Goal: Transaction & Acquisition: Purchase product/service

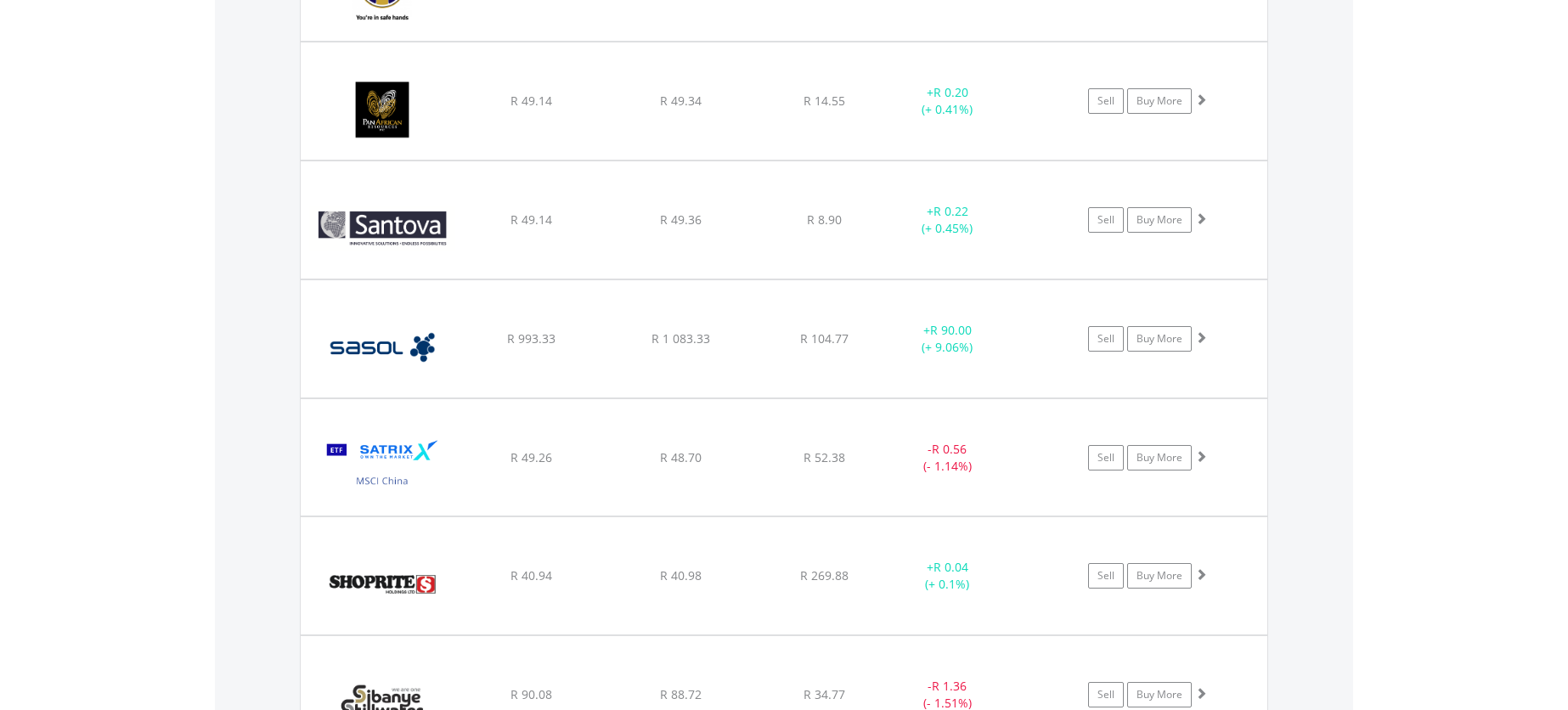
scroll to position [163, 323]
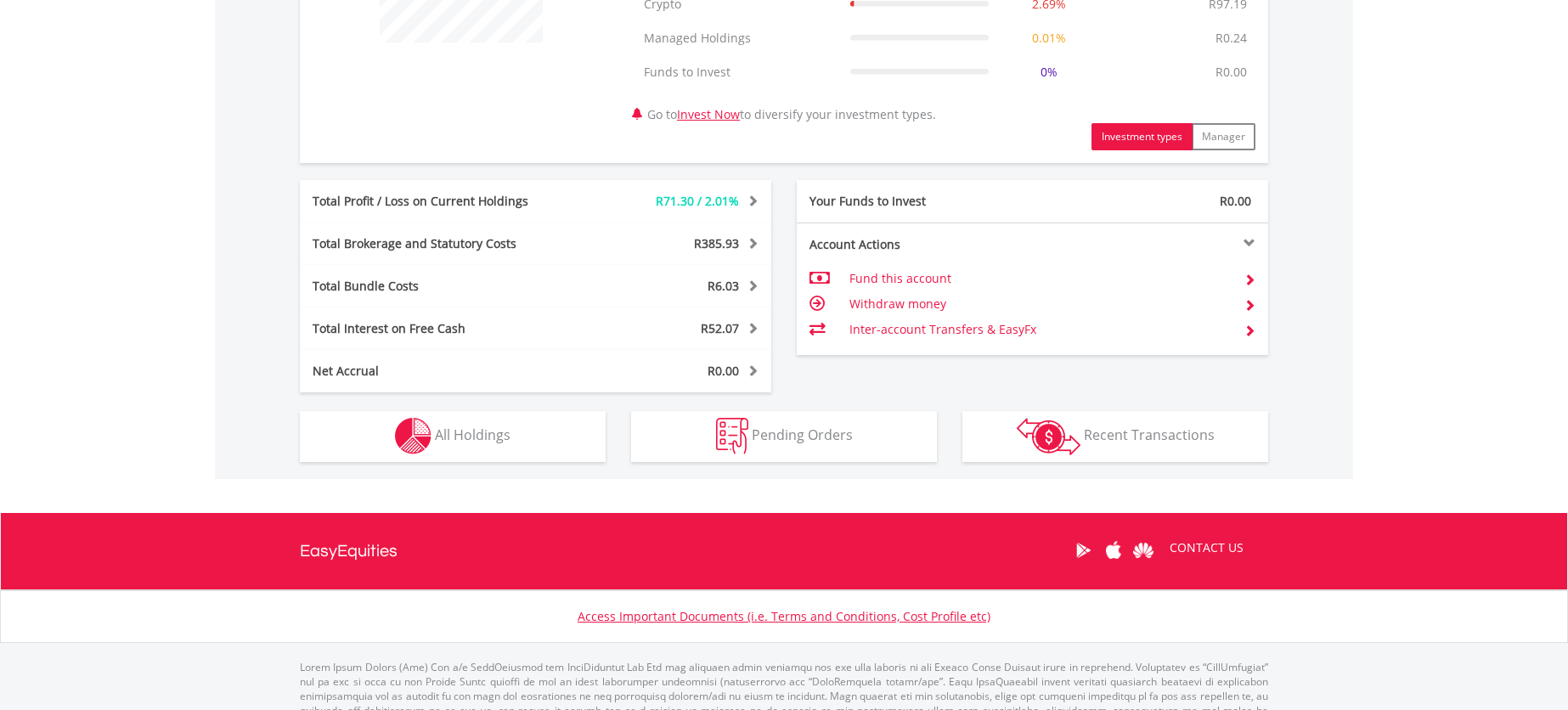
scroll to position [829, 0]
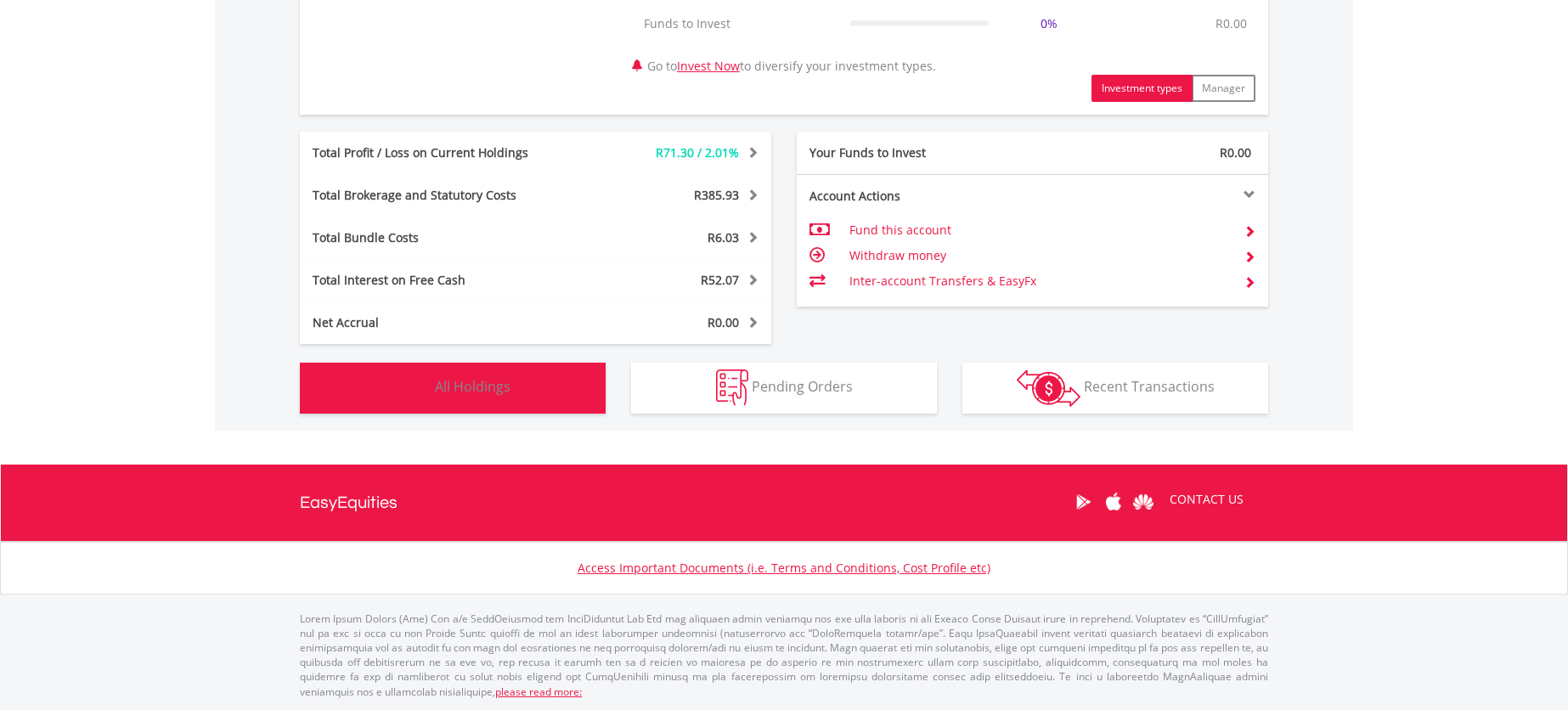
click at [445, 399] on button "Holdings All Holdings" at bounding box center [453, 388] width 306 height 51
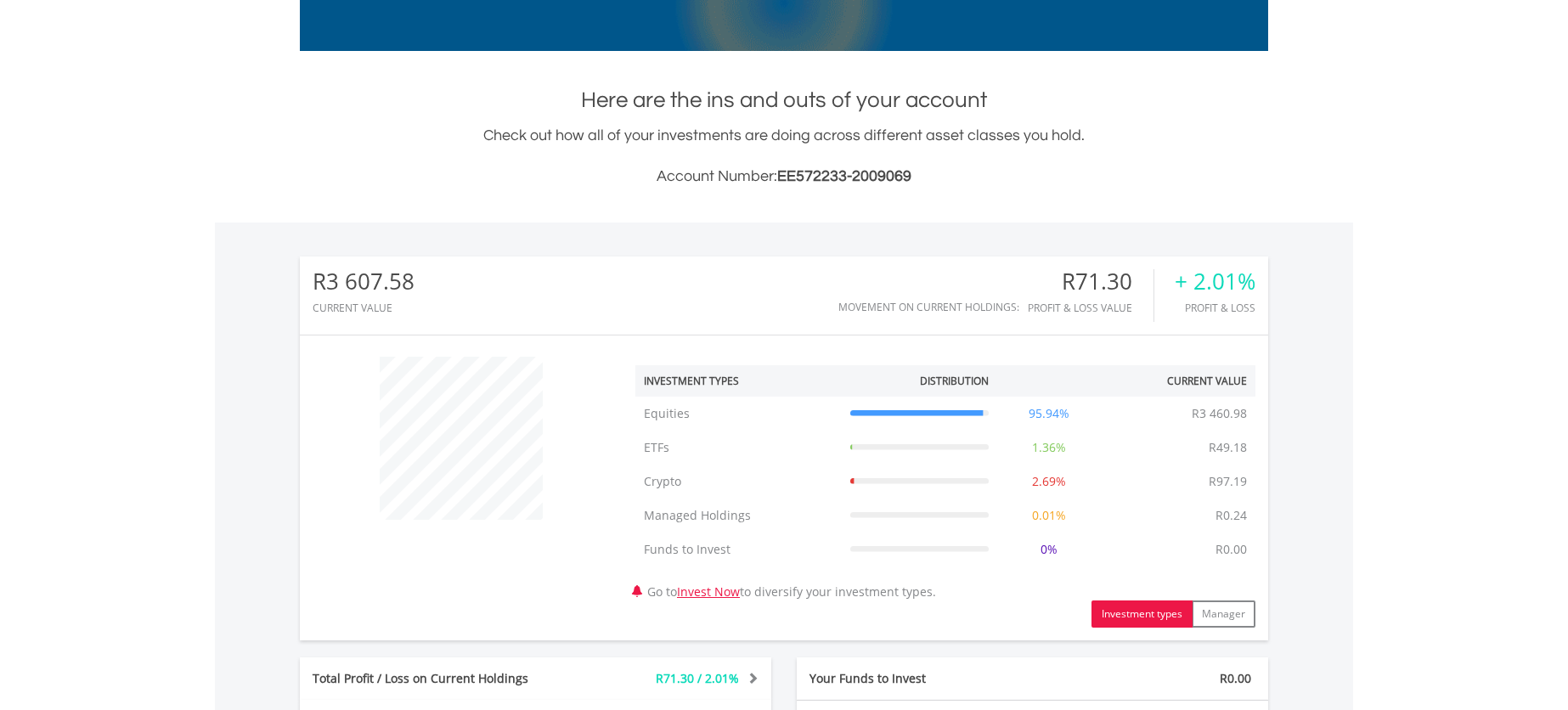
scroll to position [0, 0]
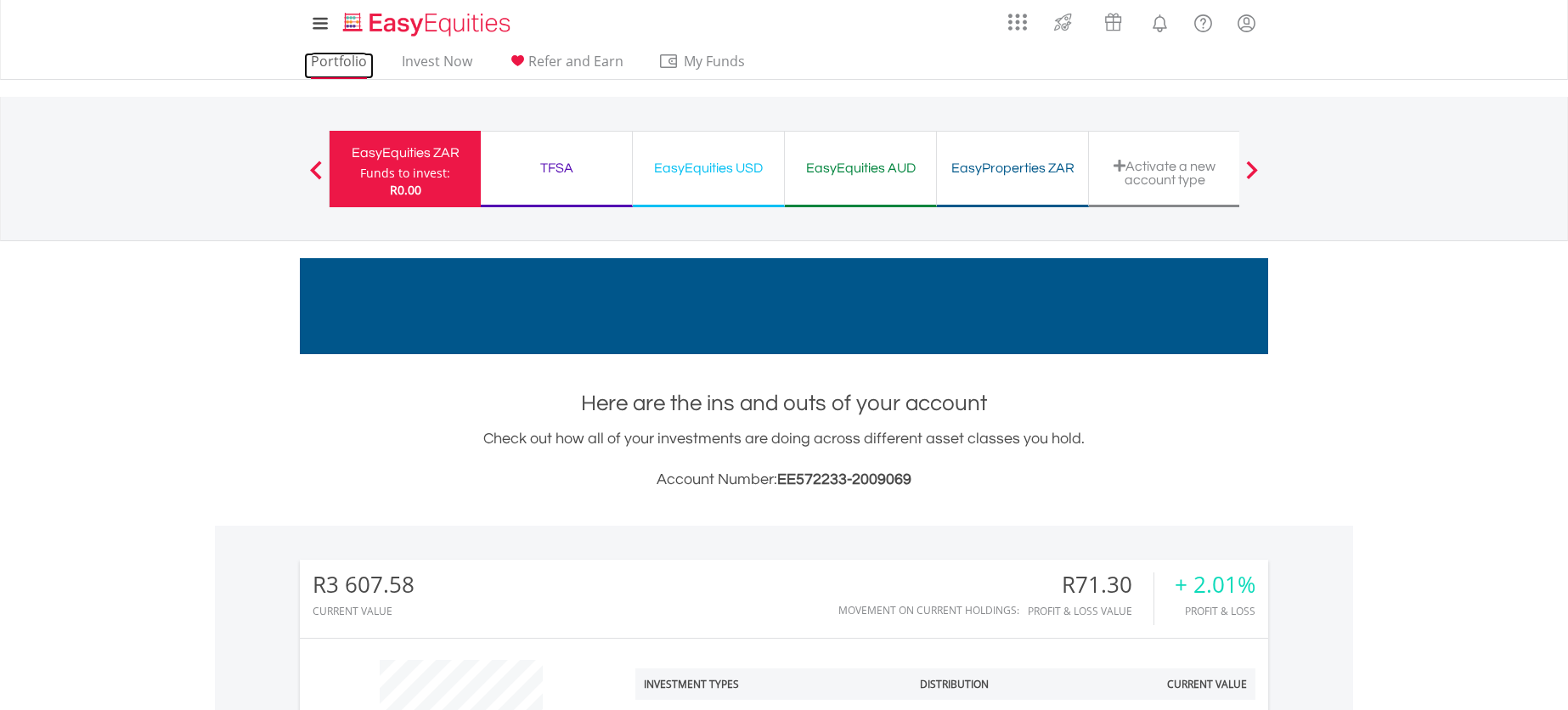
click at [346, 65] on link "Portfolio" at bounding box center [338, 66] width 70 height 26
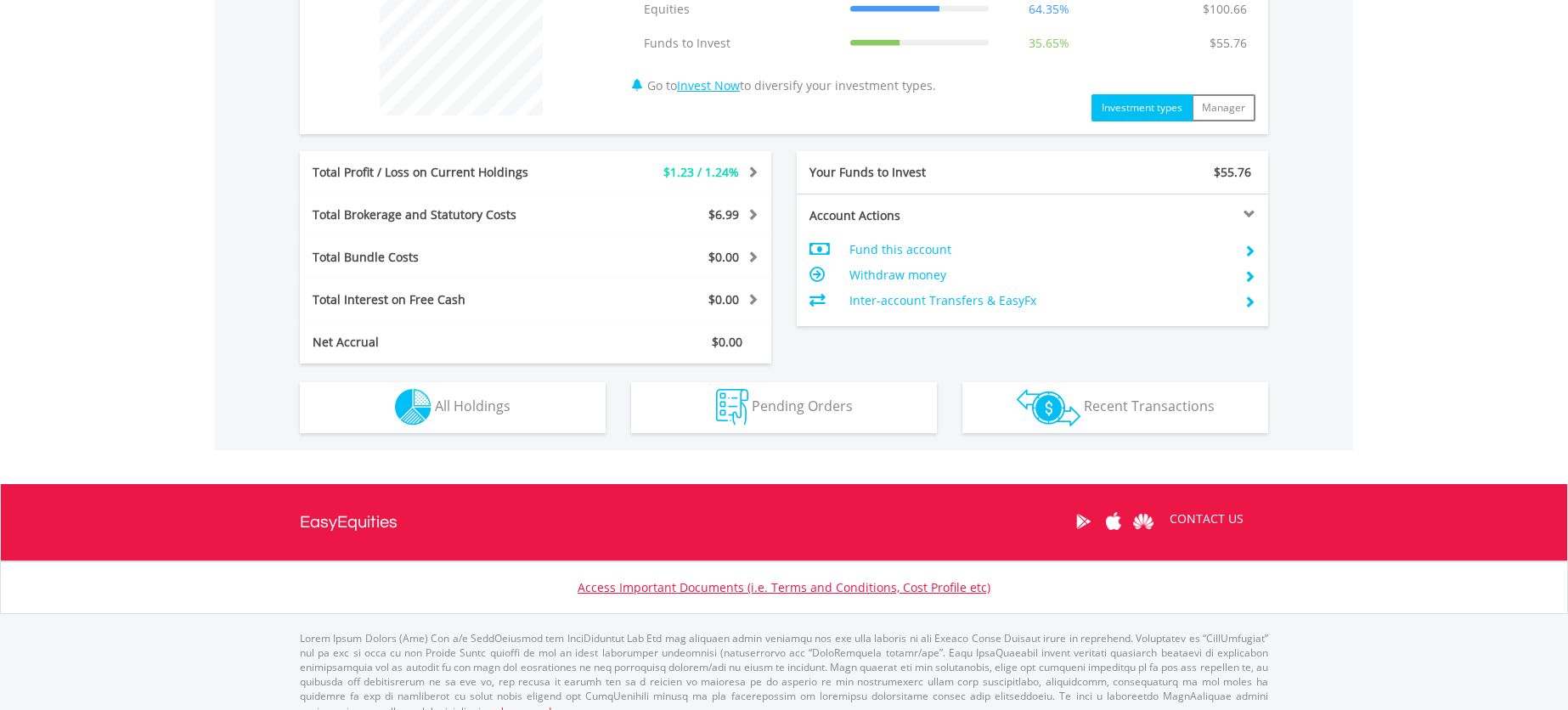
scroll to position [727, 0]
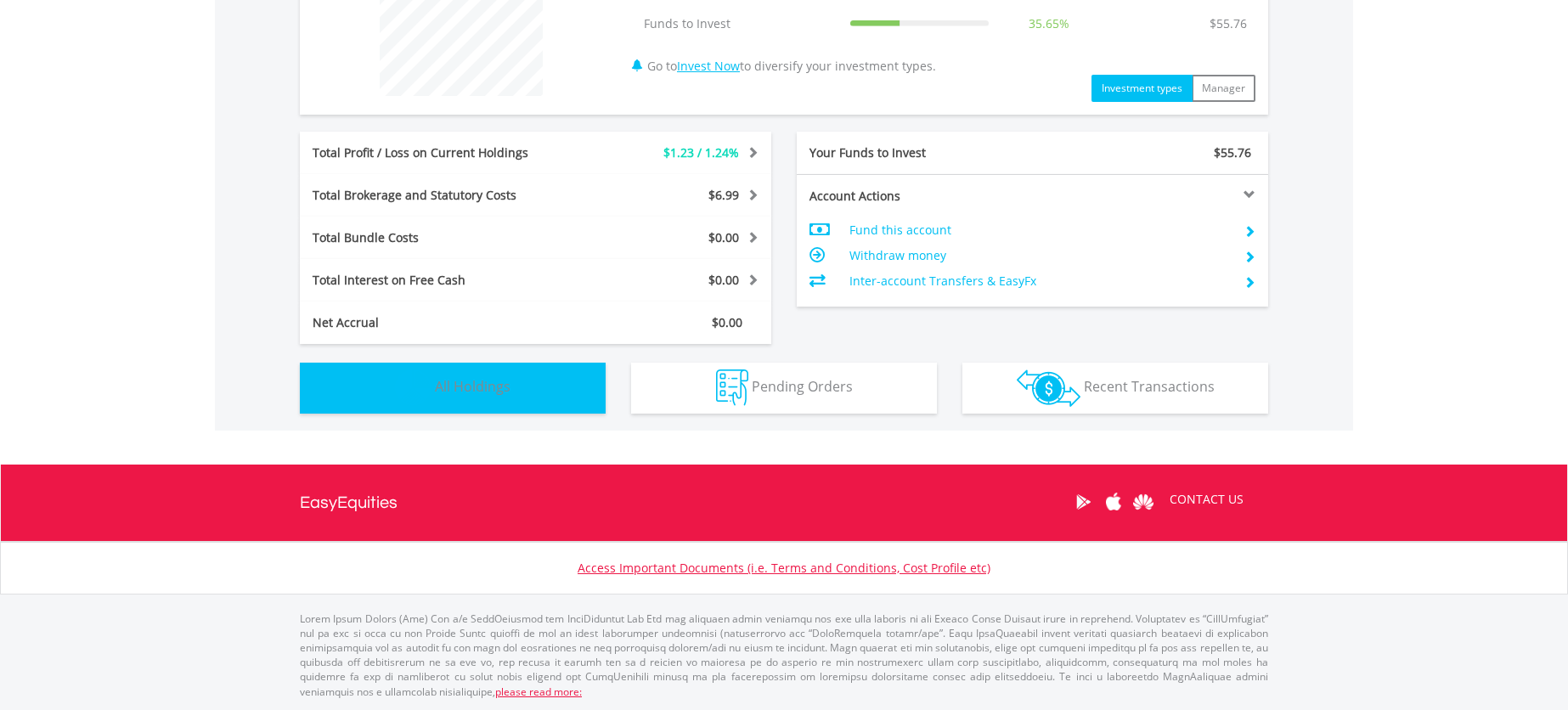
click at [552, 384] on button "Holdings All Holdings" at bounding box center [453, 388] width 306 height 51
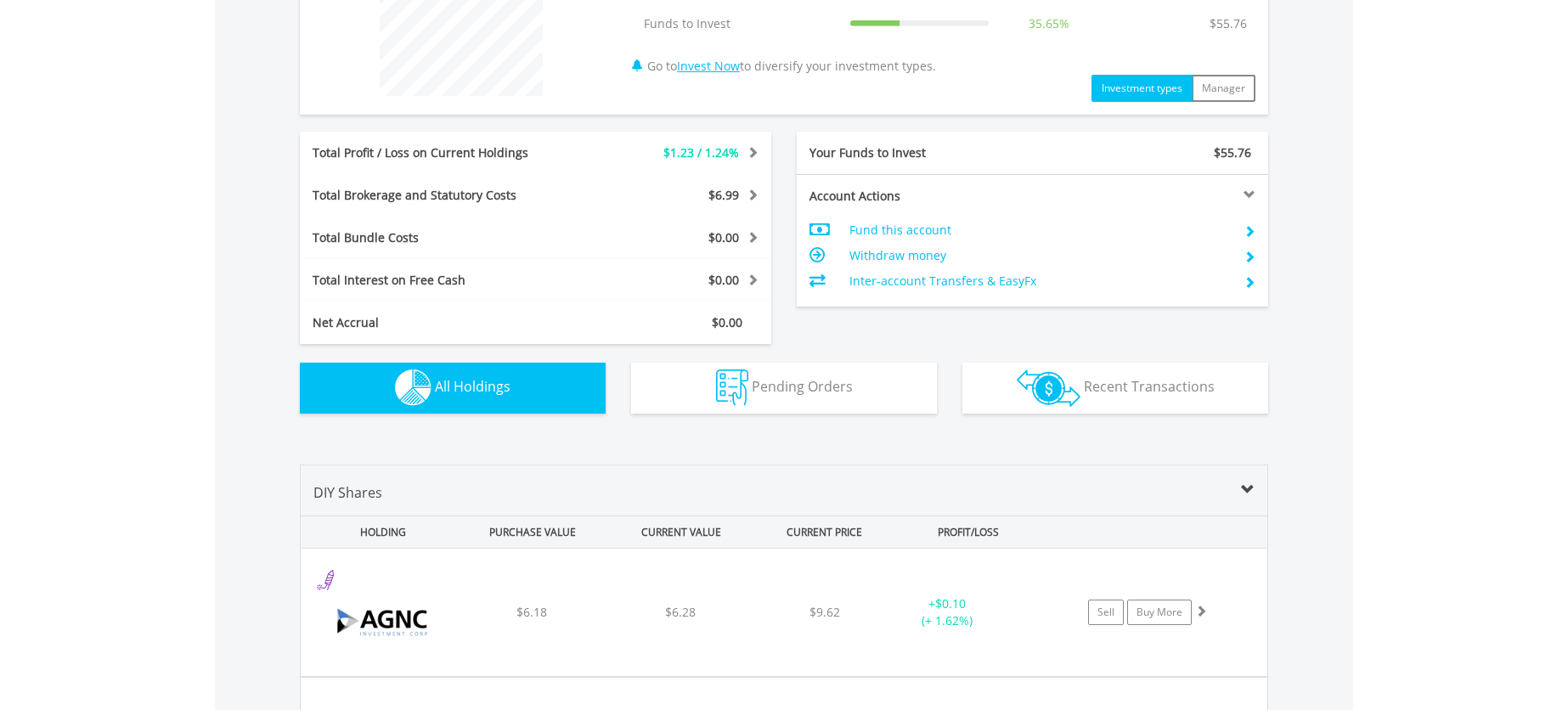
scroll to position [1191, 0]
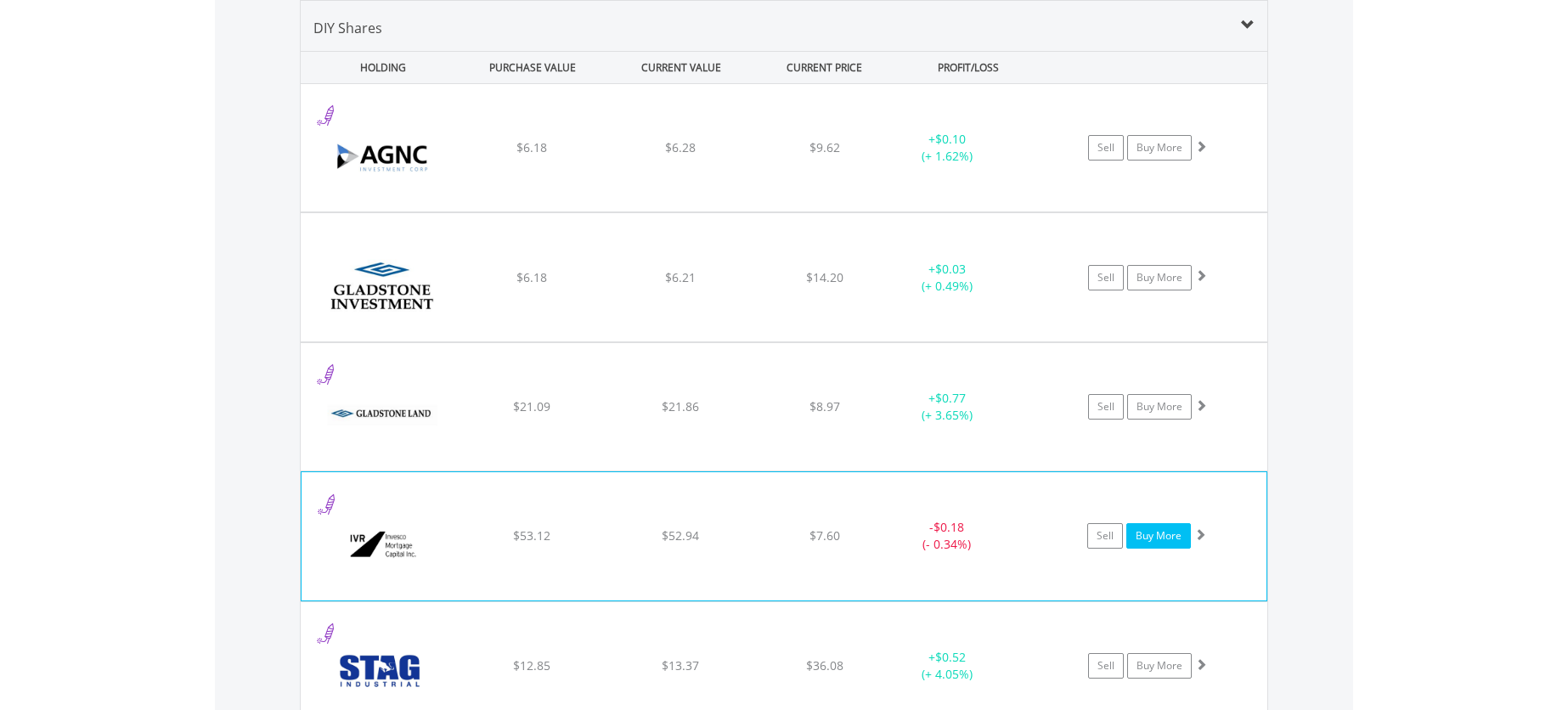
click at [1143, 530] on link "Buy More" at bounding box center [1159, 535] width 64 height 26
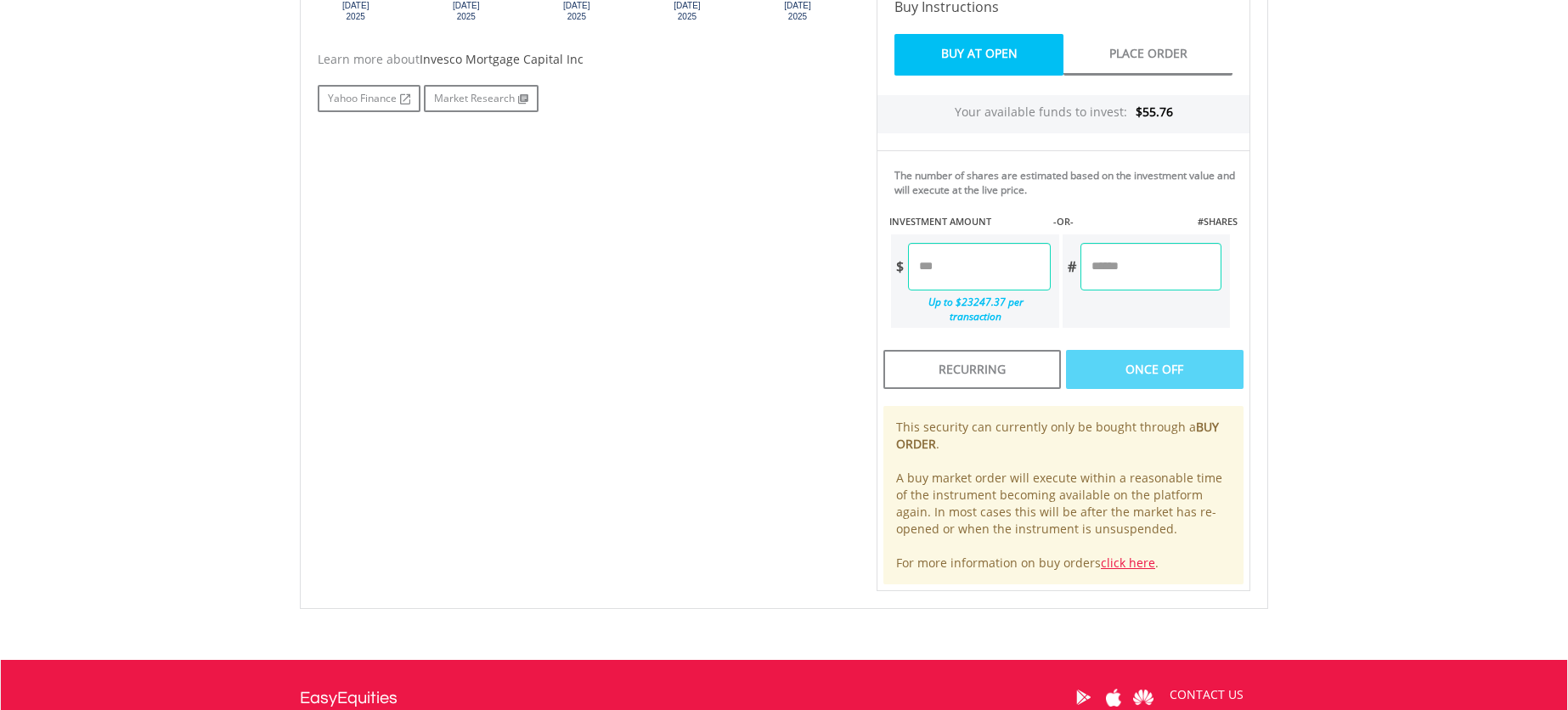
scroll to position [115, 0]
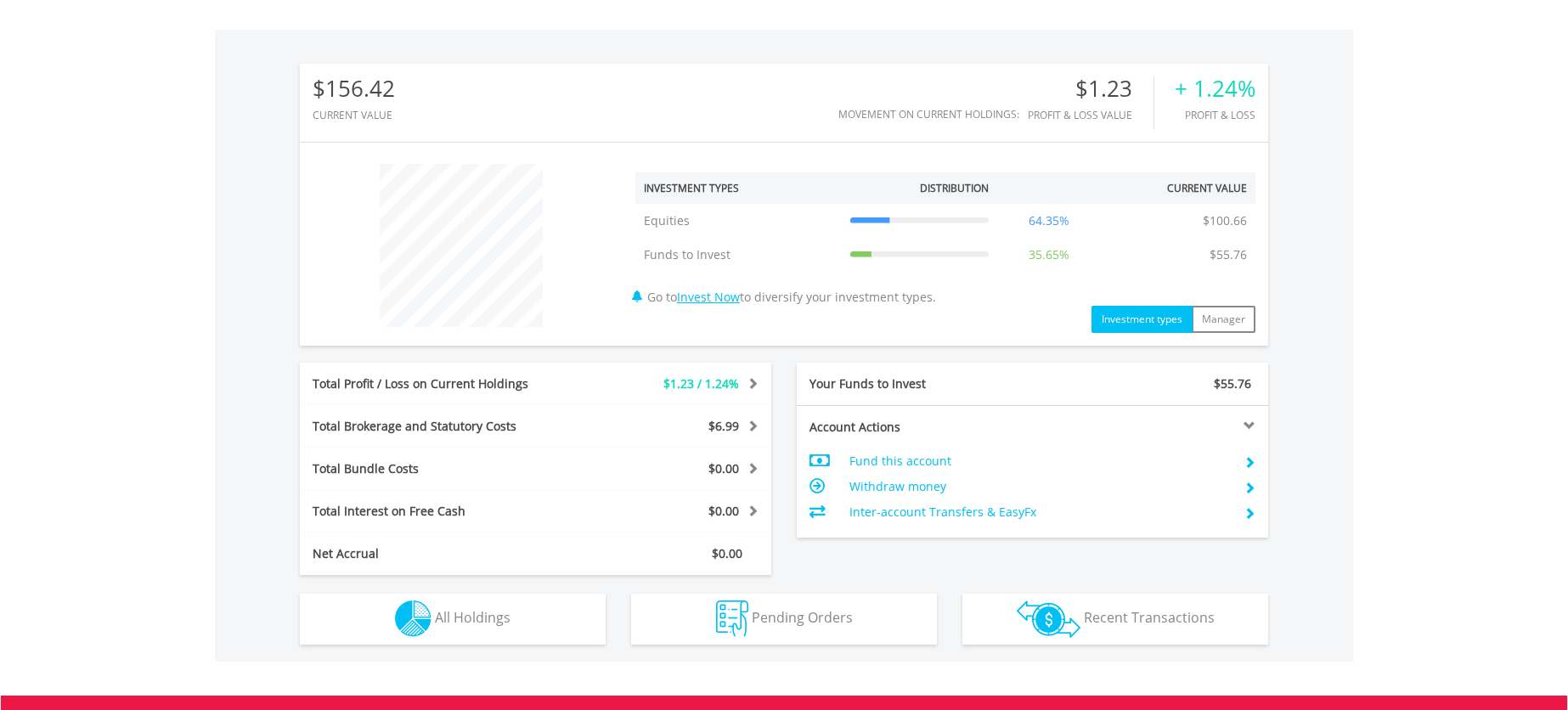
scroll to position [163, 323]
